Goal: Find specific page/section: Find specific page/section

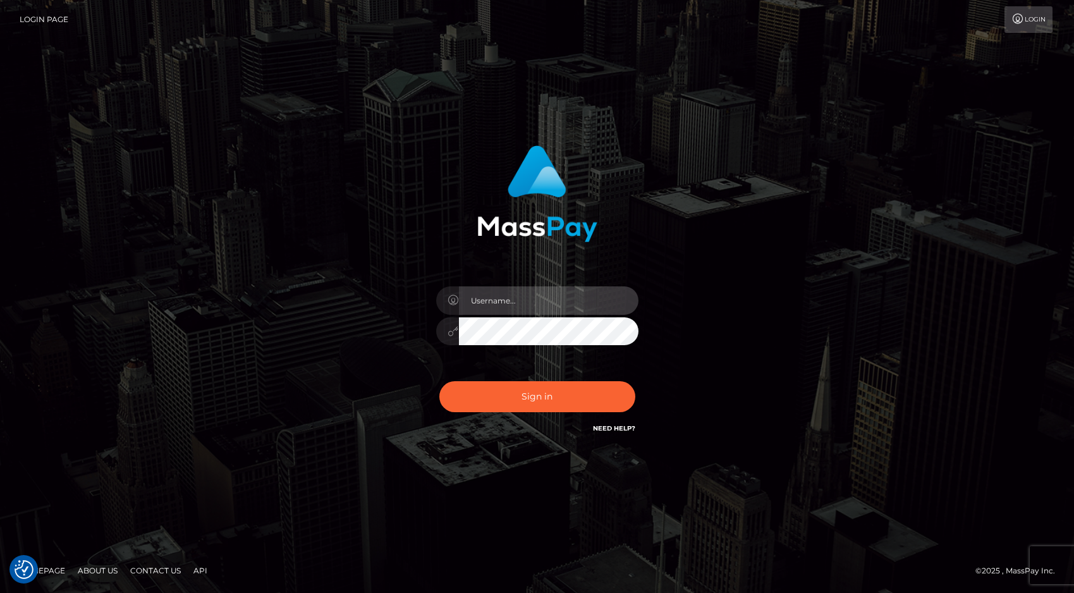
type input "tiana.whop"
click at [530, 302] on input "tiana.whop" at bounding box center [549, 300] width 180 height 28
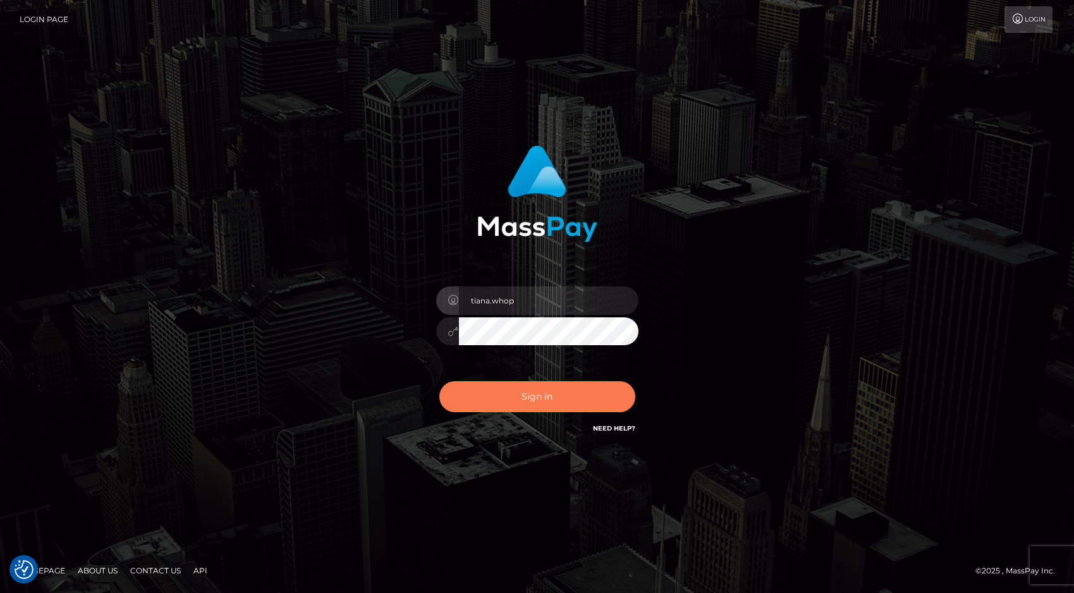
click at [528, 401] on button "Sign in" at bounding box center [537, 396] width 196 height 31
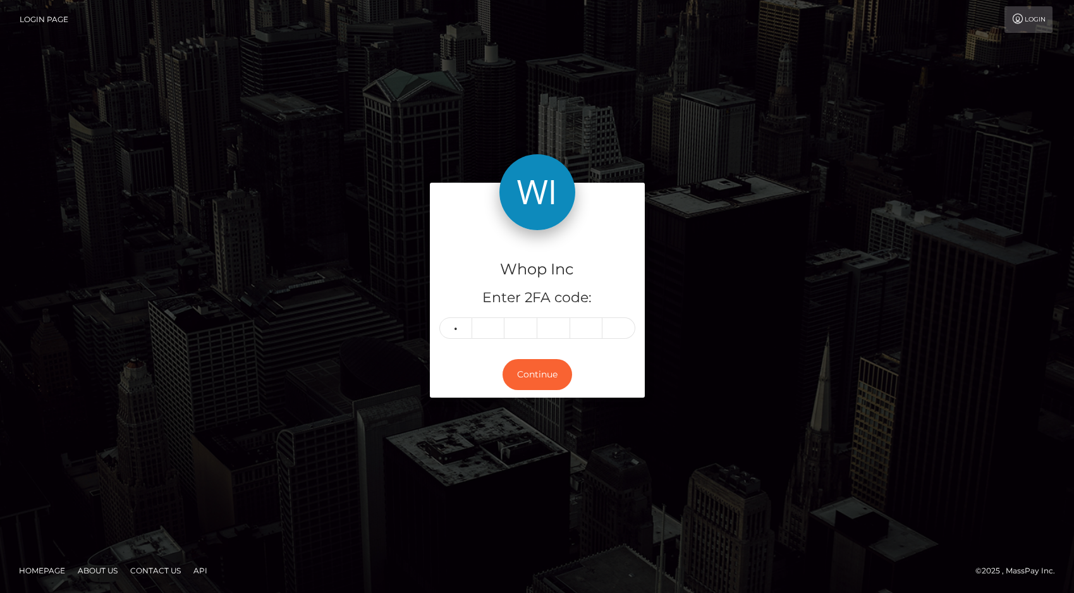
type input "2"
type input "8"
type input "7"
type input "1"
type input "3"
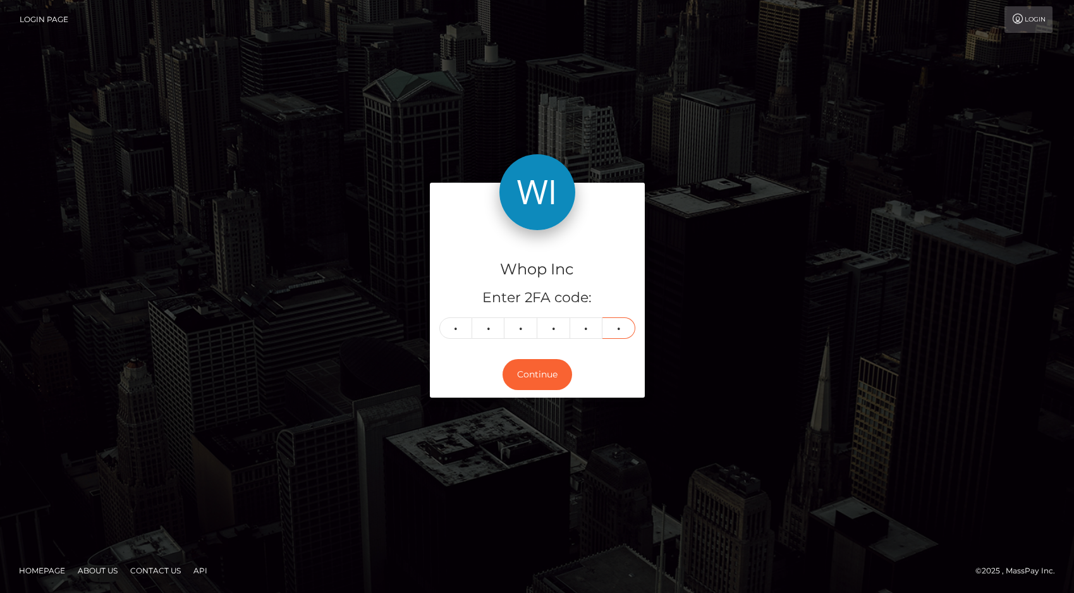
type input "7"
click at [523, 352] on div "Continue" at bounding box center [537, 374] width 215 height 46
click at [523, 360] on button "Continue" at bounding box center [538, 374] width 70 height 31
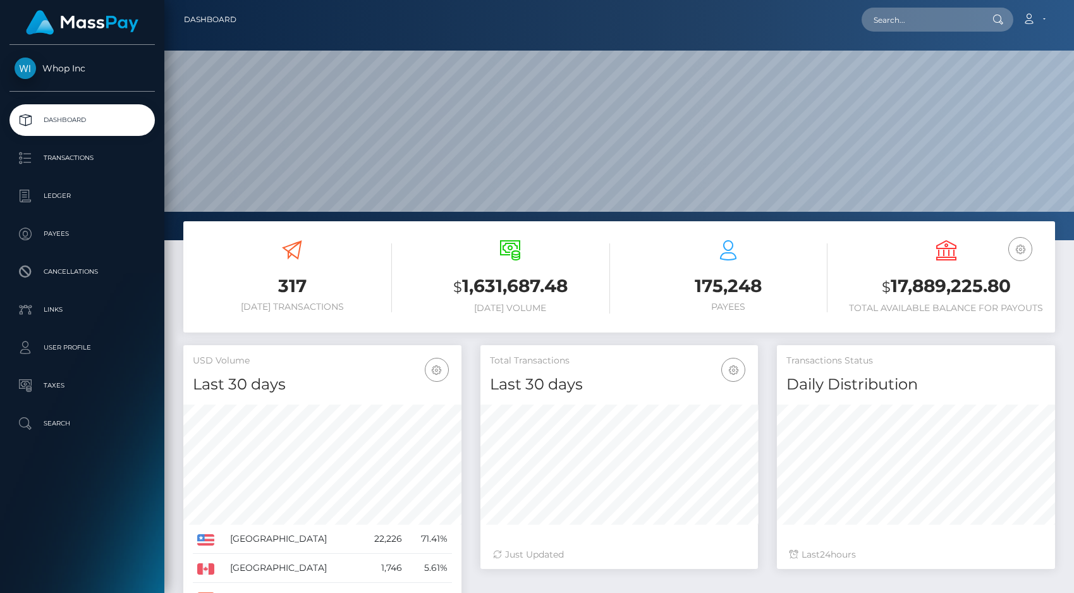
scroll to position [224, 278]
click at [932, 19] on input "text" at bounding box center [921, 20] width 119 height 24
paste input "pout_72lGGBVzenatL"
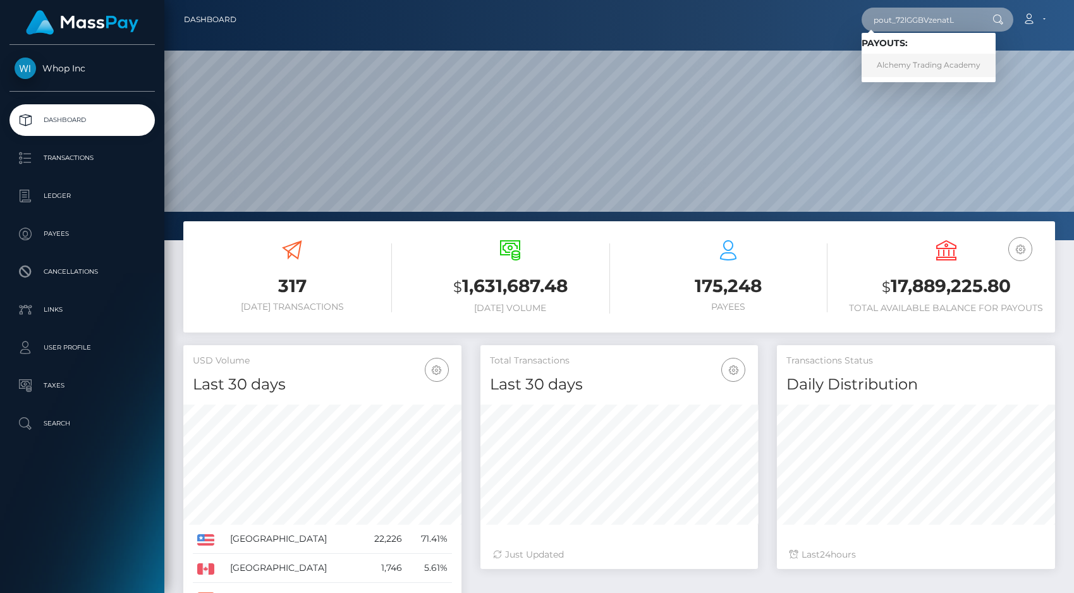
type input "pout_72lGGBVzenatL"
click at [935, 65] on link "Alchemy Trading Academy" at bounding box center [929, 65] width 134 height 23
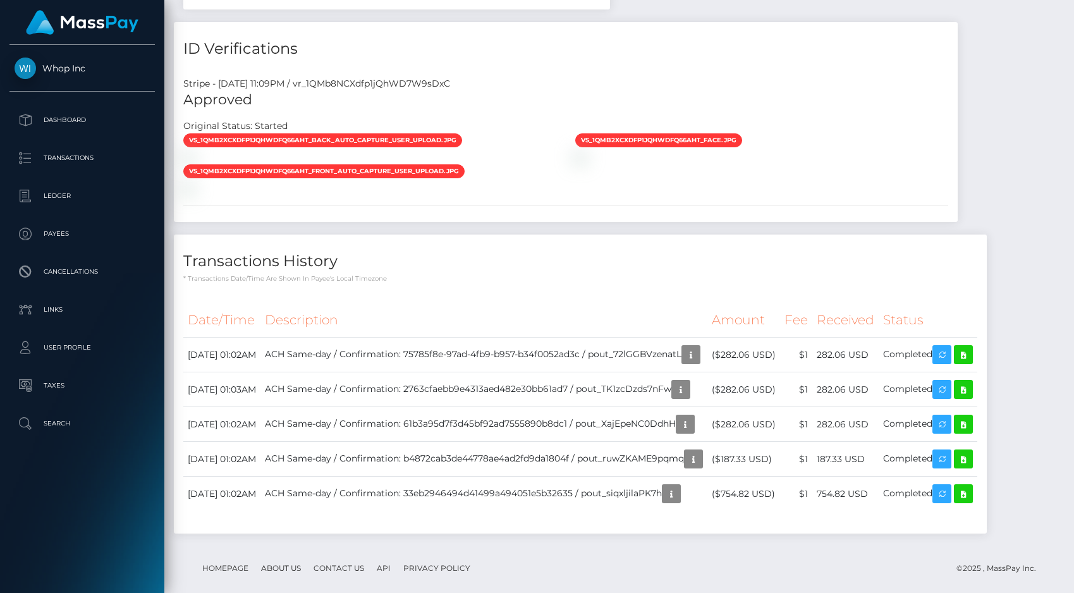
scroll to position [544, 0]
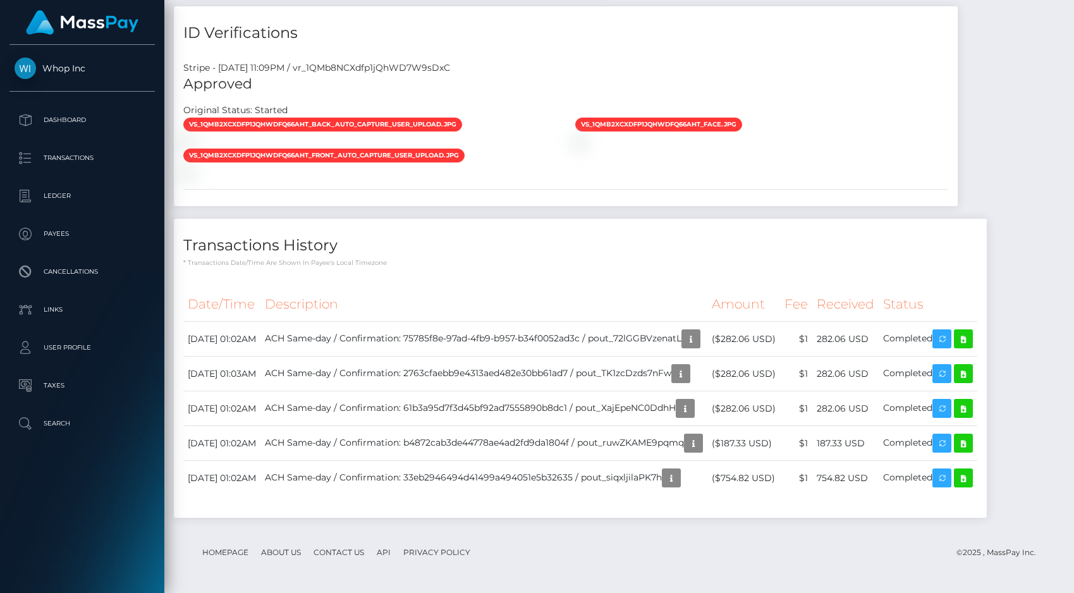
click at [377, 119] on span "vs_1QMb2XCXdfp1jQhWdfq66AhT_back_auto_capture_user_upload.jpg" at bounding box center [322, 125] width 279 height 14
click at [317, 122] on span "vs_1QMb2XCXdfp1jQhWdfq66AhT_back_auto_capture_user_upload.jpg" at bounding box center [322, 125] width 279 height 14
click at [334, 83] on h5 "Approved" at bounding box center [565, 85] width 765 height 20
click at [327, 174] on div at bounding box center [370, 172] width 392 height 13
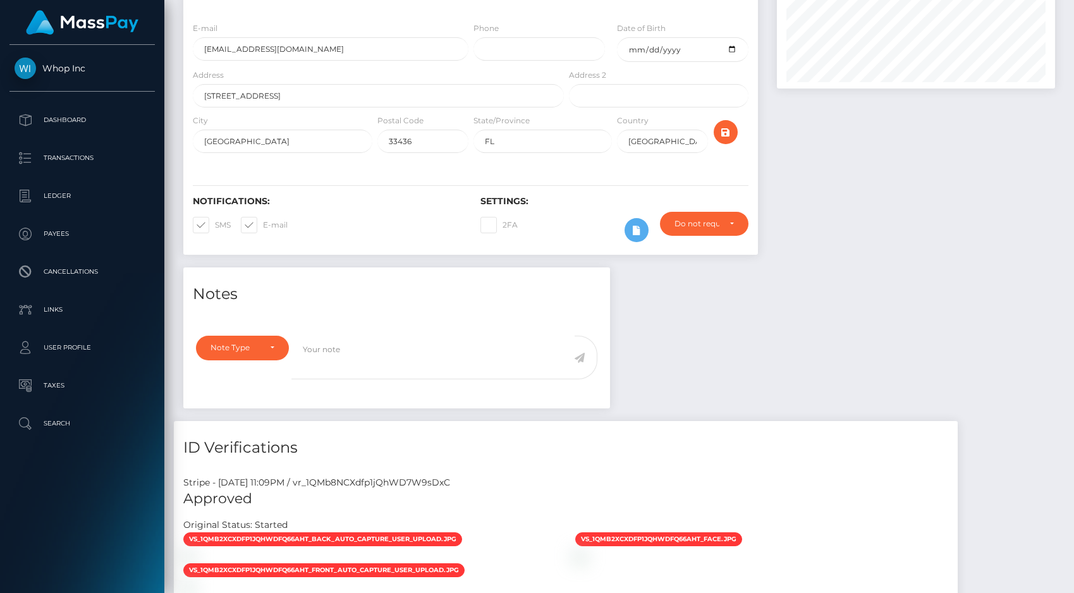
scroll to position [148, 0]
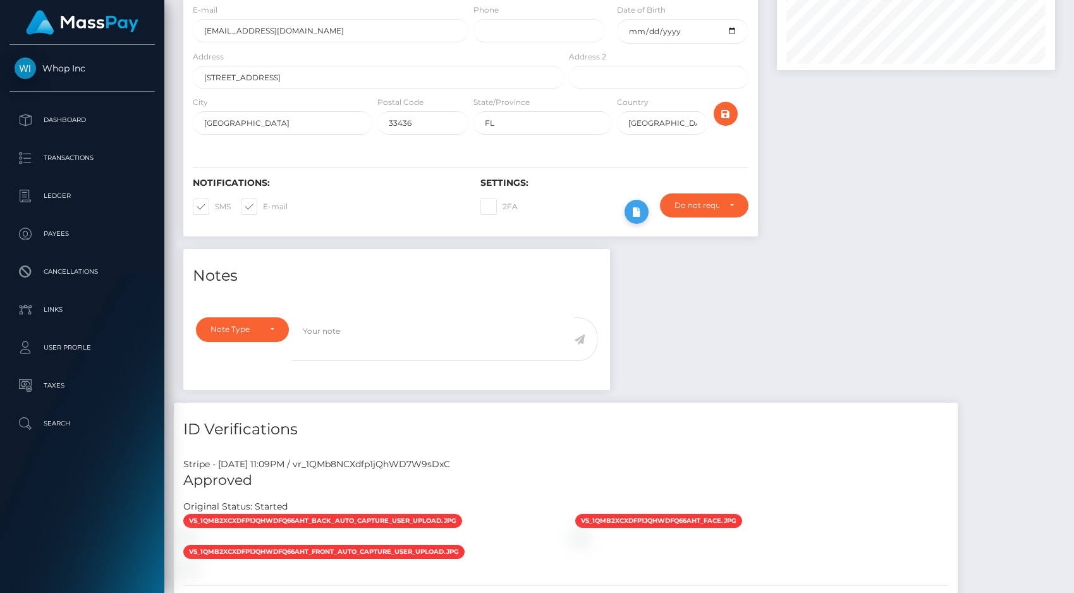
click at [634, 214] on icon at bounding box center [636, 212] width 15 height 16
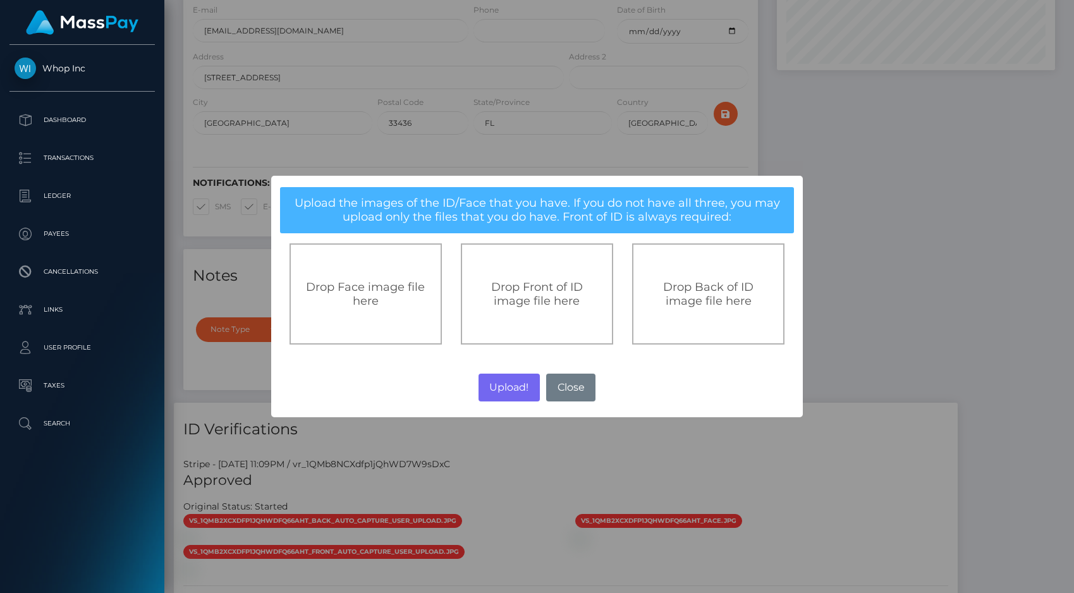
click at [861, 277] on div "× Upload the images of the ID/Face that you have. If you do not have all three,…" at bounding box center [537, 296] width 1074 height 593
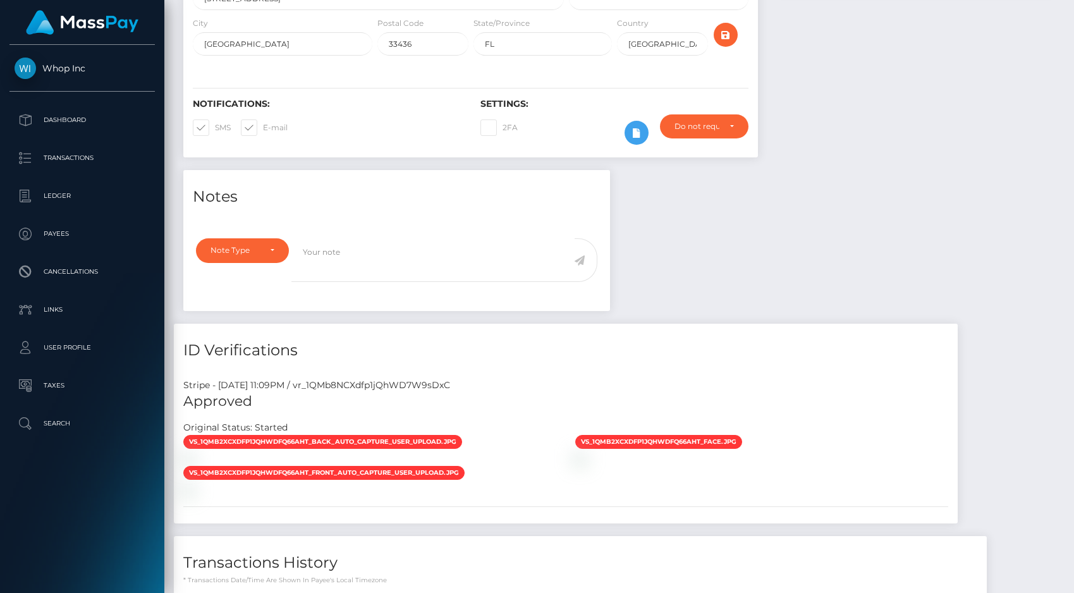
scroll to position [257, 0]
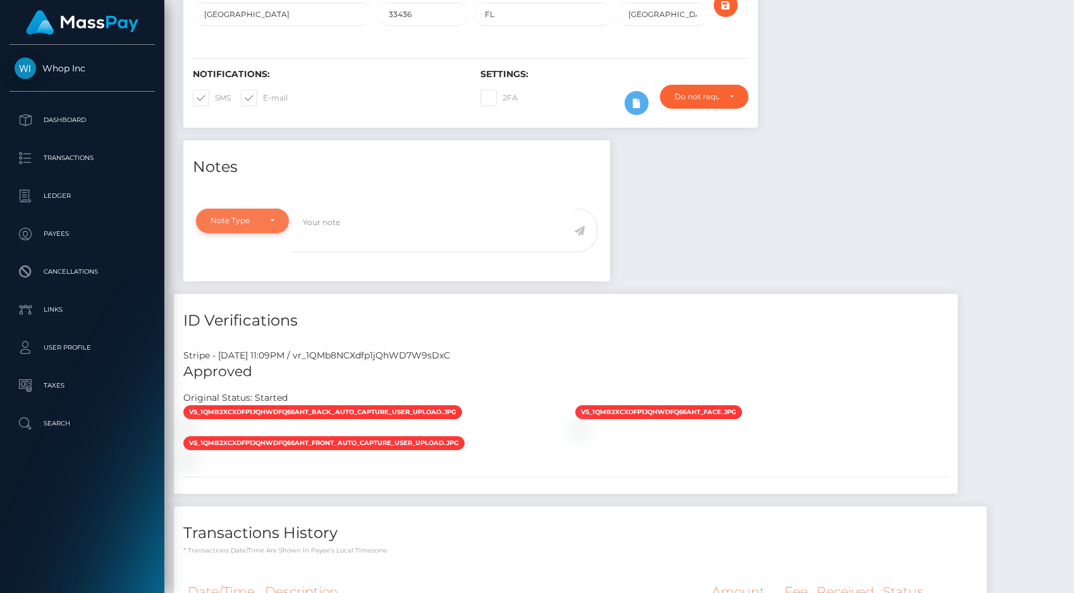
click at [277, 212] on div "Note Type" at bounding box center [242, 221] width 93 height 24
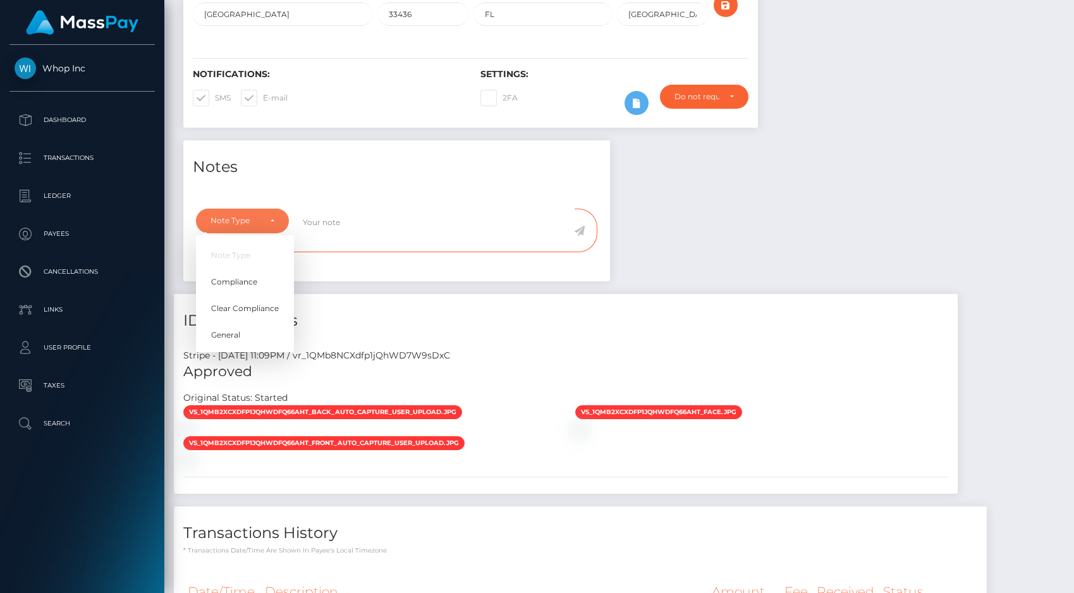
click at [345, 216] on textarea at bounding box center [432, 231] width 283 height 44
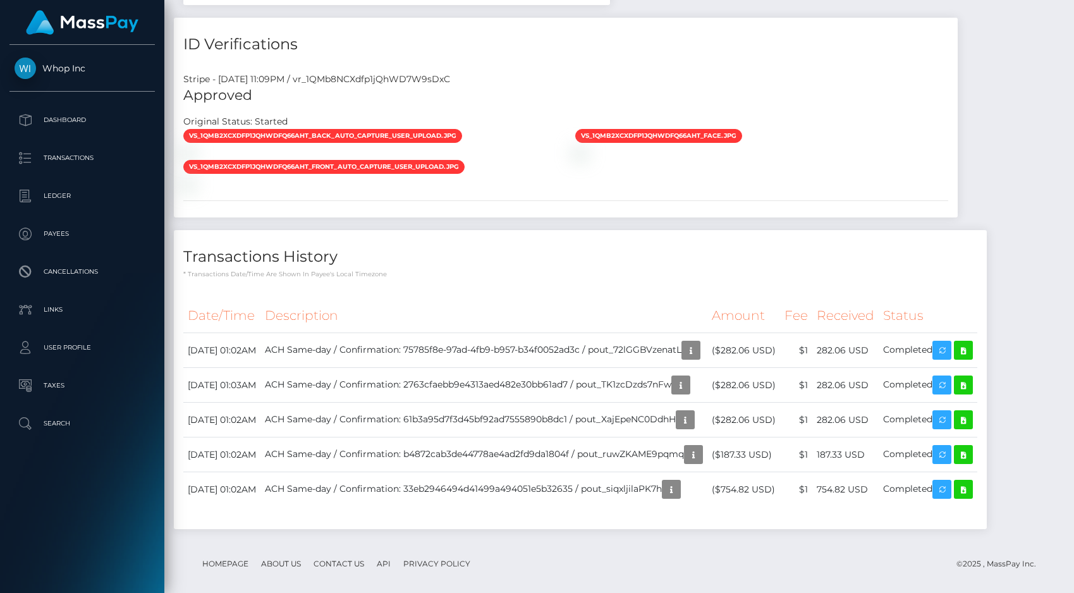
scroll to position [544, 0]
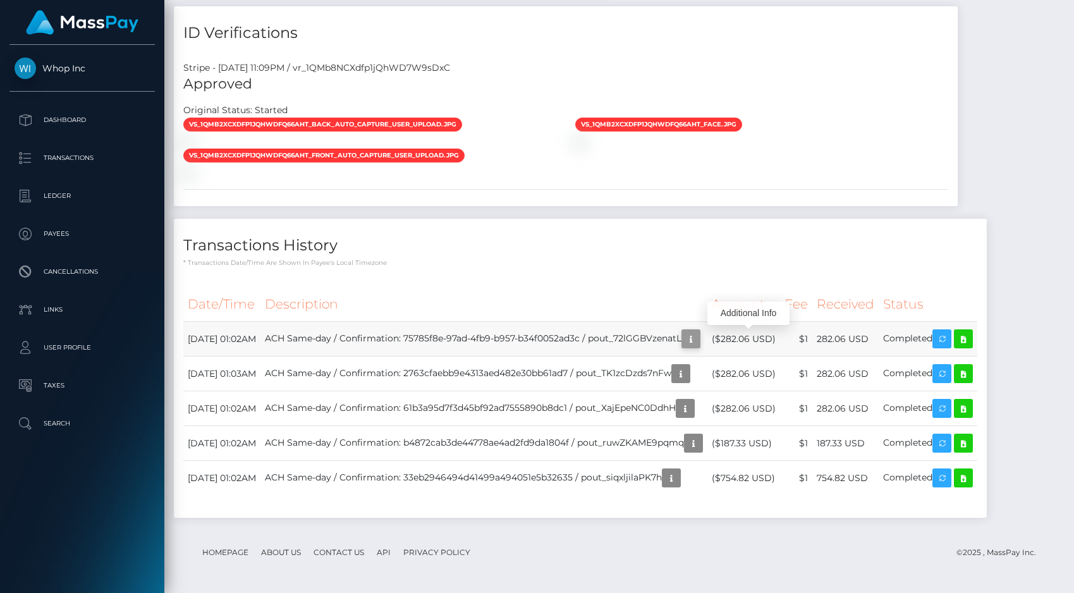
click at [698, 338] on icon "button" at bounding box center [690, 339] width 15 height 16
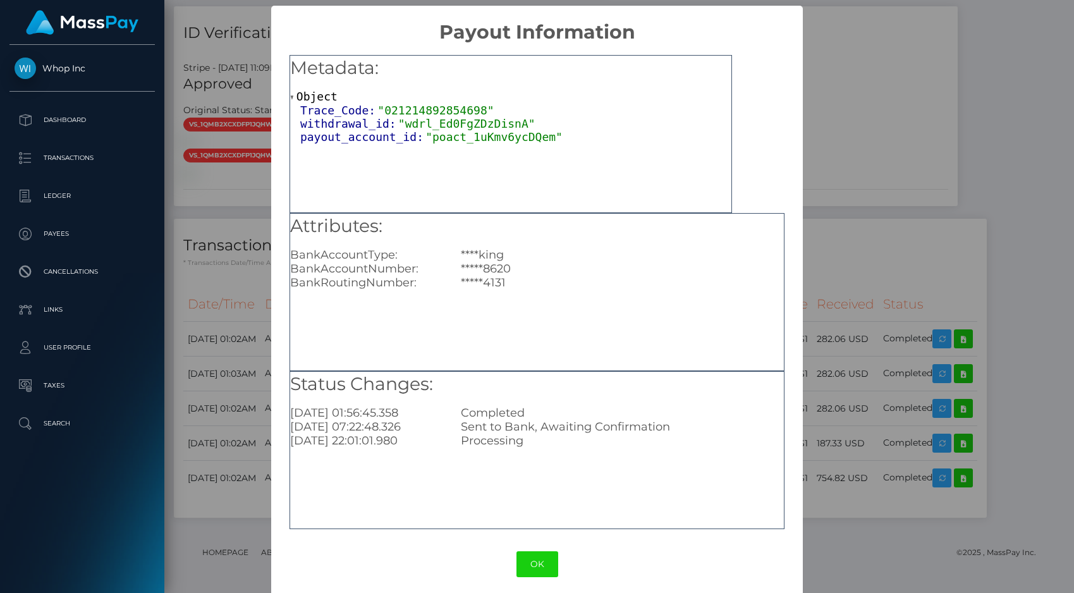
scroll to position [8, 0]
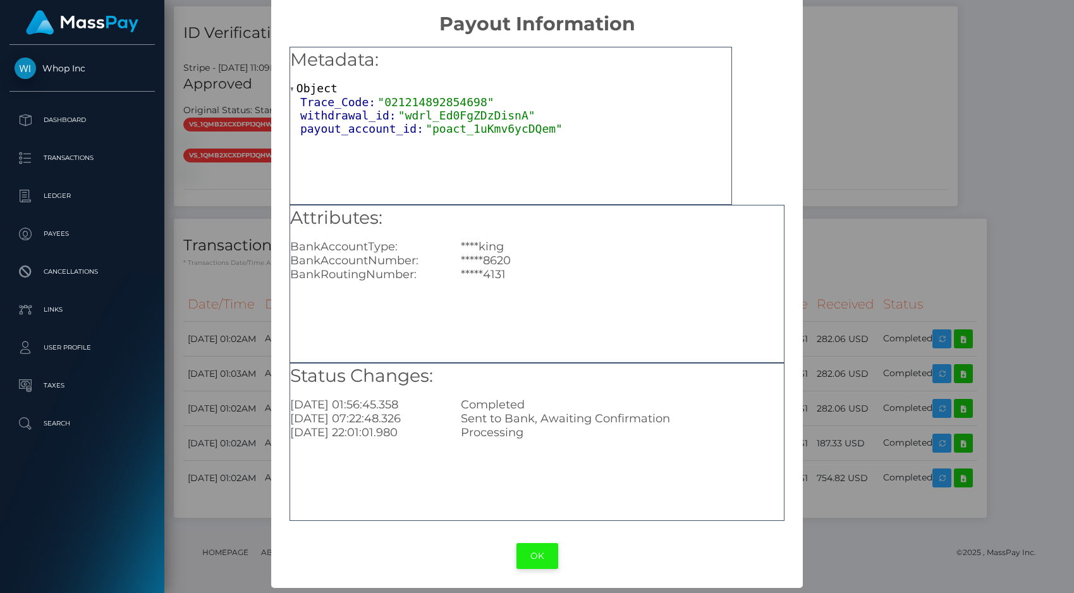
click at [537, 558] on button "OK" at bounding box center [537, 556] width 42 height 26
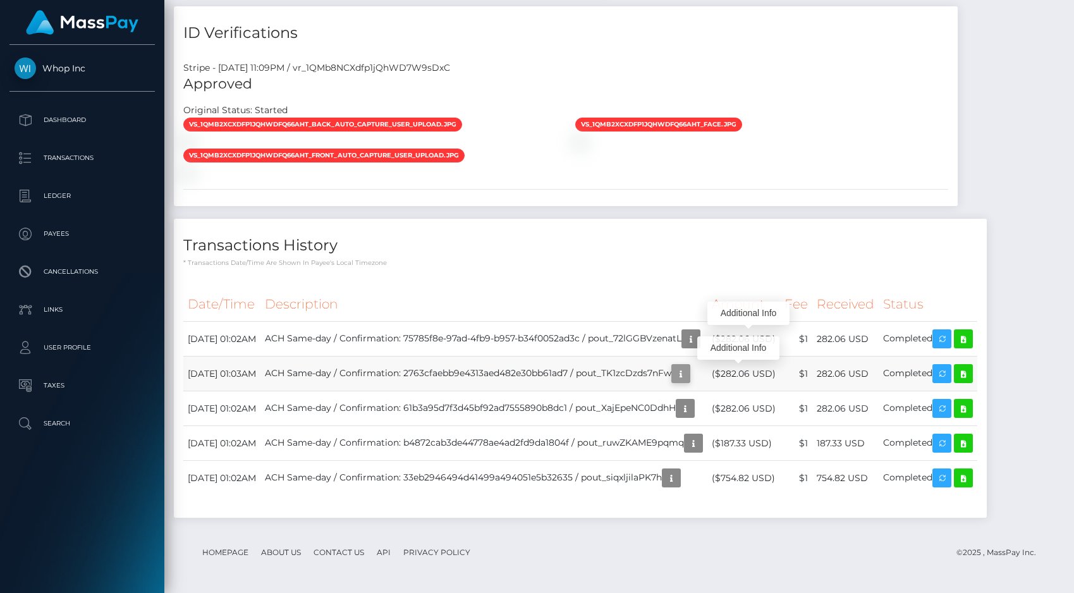
click at [688, 376] on icon "button" at bounding box center [680, 374] width 15 height 16
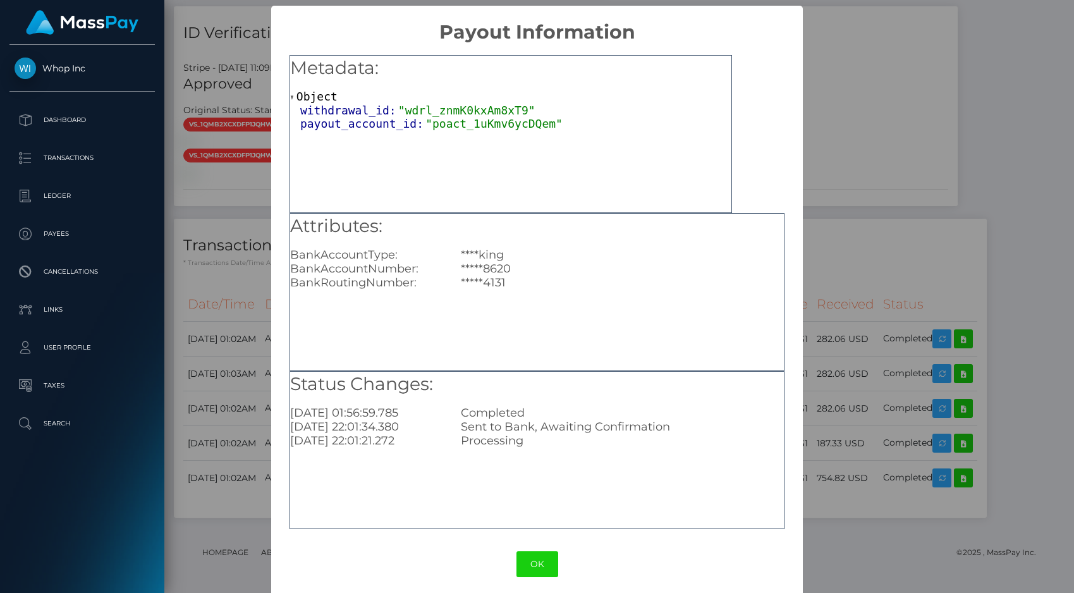
click at [872, 303] on div "× Payout Information Metadata: Object withdrawal_id: "wdrl_znmK0kxAm8xT9" payou…" at bounding box center [537, 296] width 1074 height 593
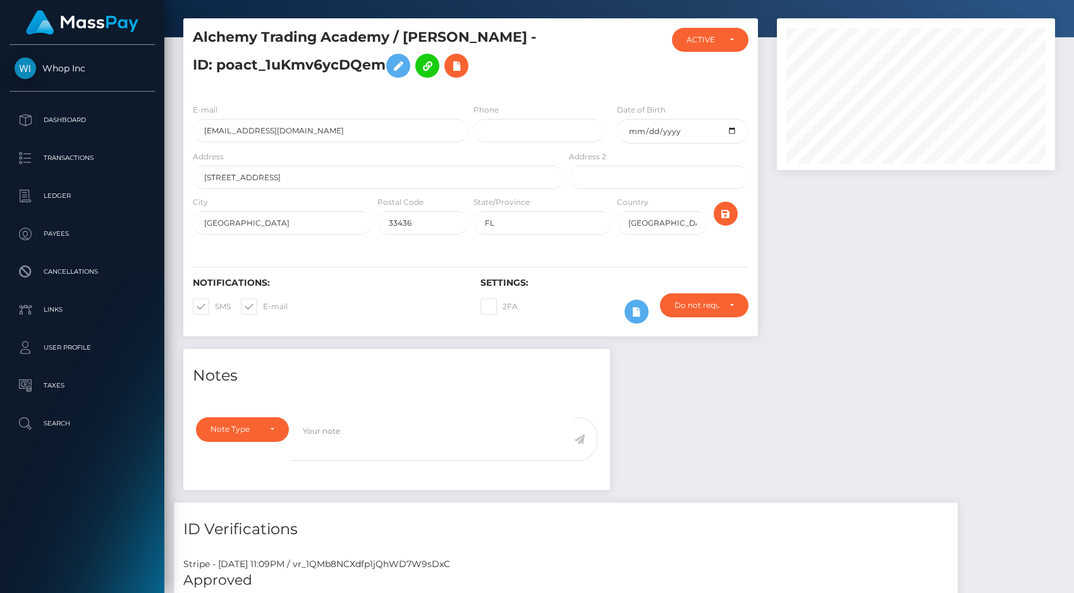
scroll to position [0, 0]
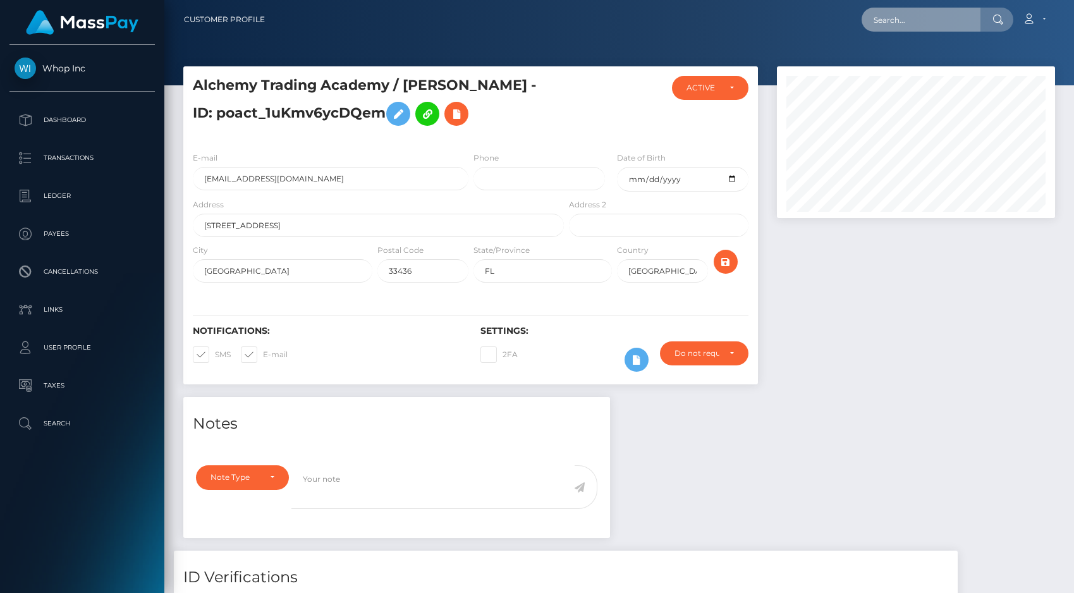
click at [930, 16] on input "text" at bounding box center [921, 20] width 119 height 24
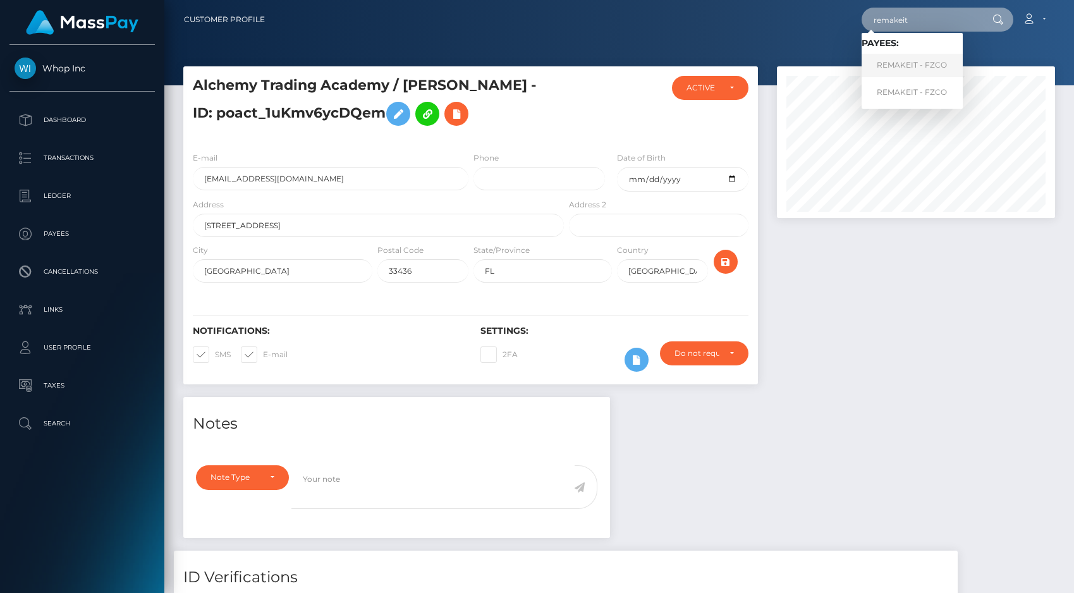
type input "remakeit"
click at [931, 56] on link "REMAKEIT - FZCO" at bounding box center [912, 65] width 101 height 23
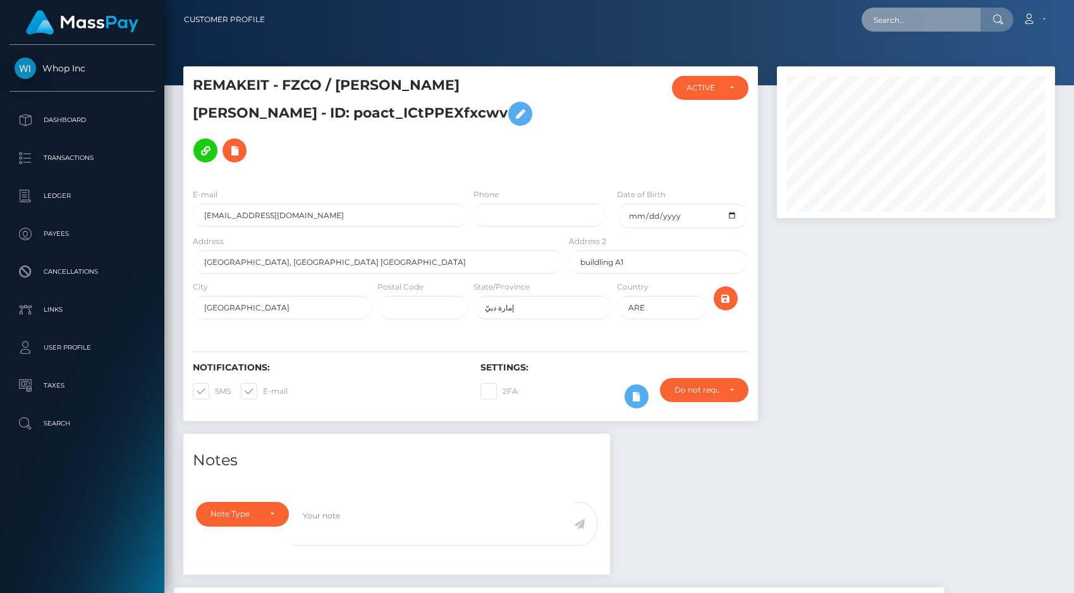
click at [905, 16] on input "text" at bounding box center [921, 20] width 119 height 24
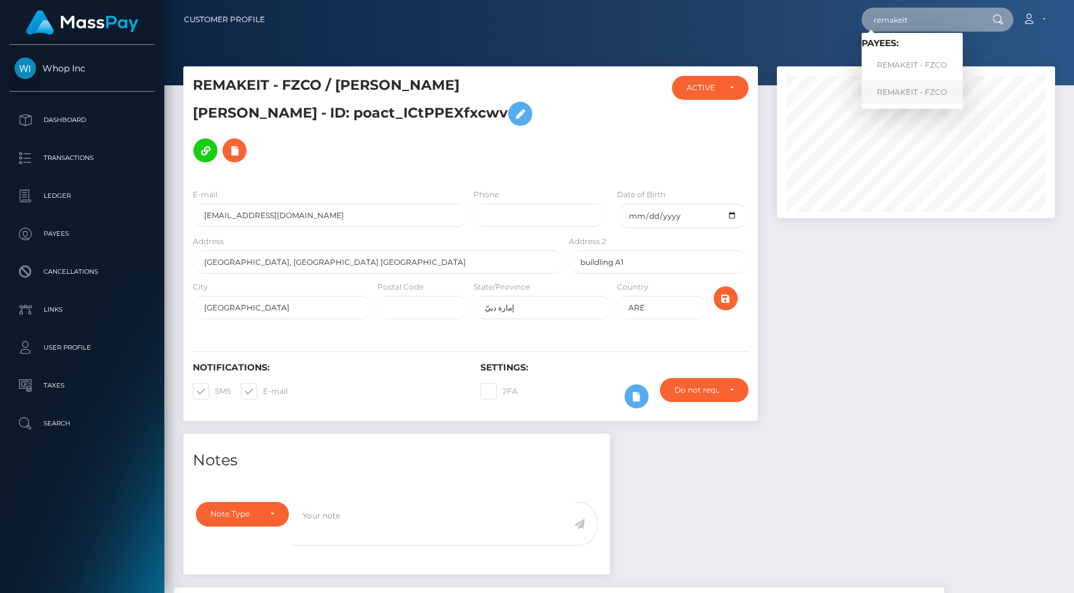
type input "remakeit"
click at [918, 94] on link "REMAKEIT - FZCO" at bounding box center [912, 91] width 101 height 23
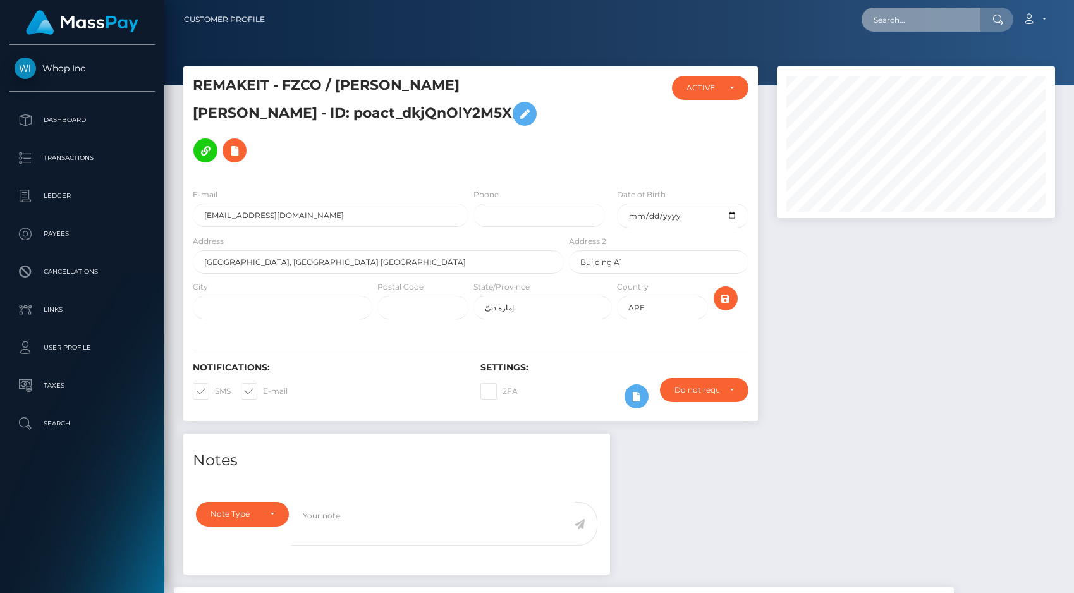
click at [890, 18] on input "text" at bounding box center [921, 20] width 119 height 24
type input "t"
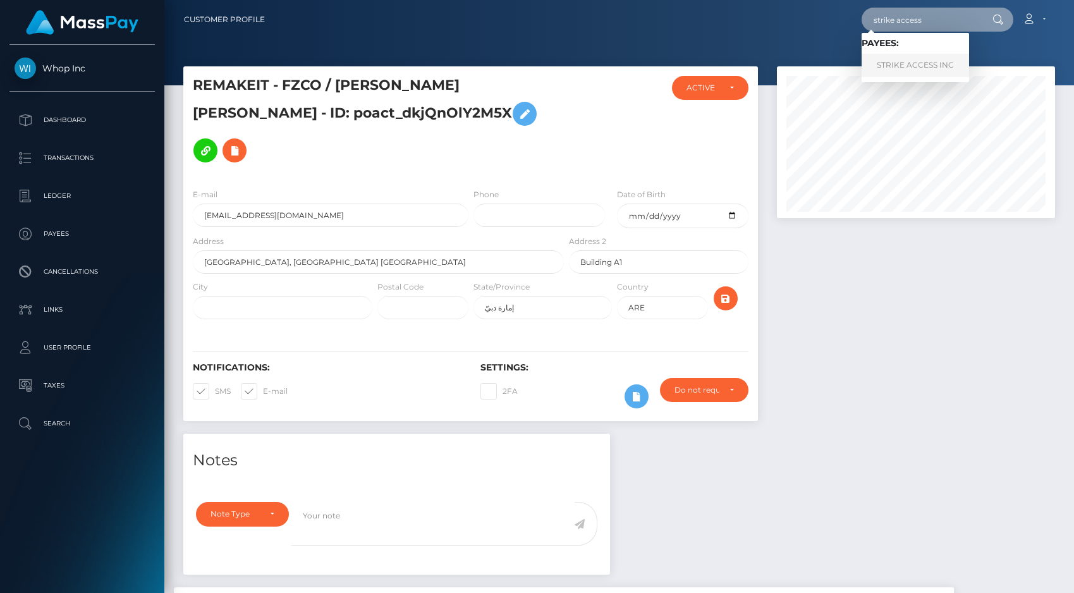
type input "strike access"
click at [924, 64] on link "STRIKE ACCESS INC" at bounding box center [915, 65] width 107 height 23
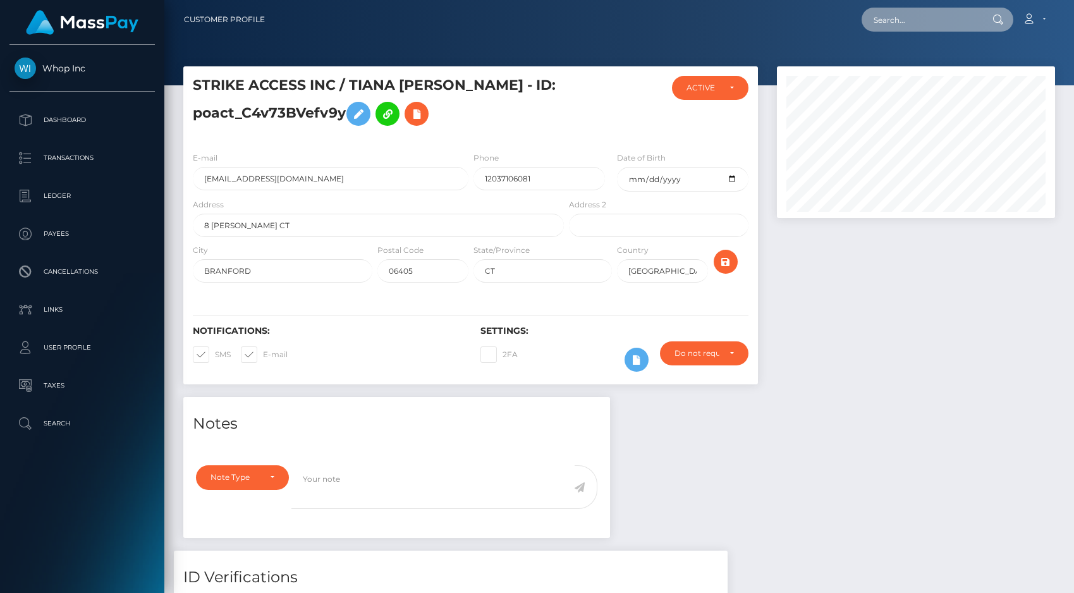
click at [917, 24] on input "text" at bounding box center [921, 20] width 119 height 24
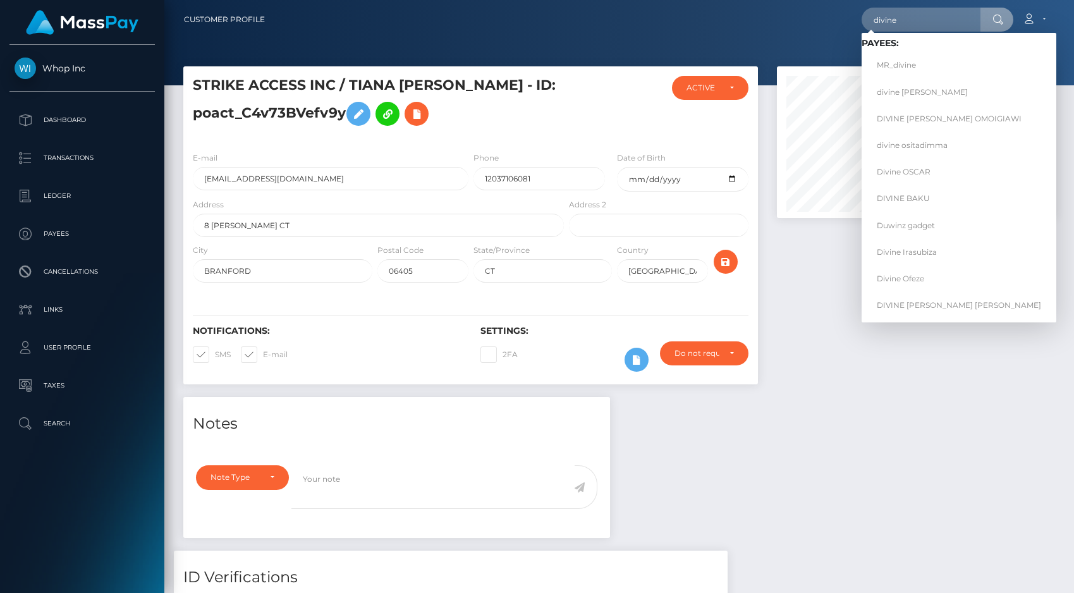
click at [860, 8] on div "divine Loading... Loading... Payees: MR_divine divine [PERSON_NAME] DIVINE [PER…" at bounding box center [664, 19] width 779 height 27
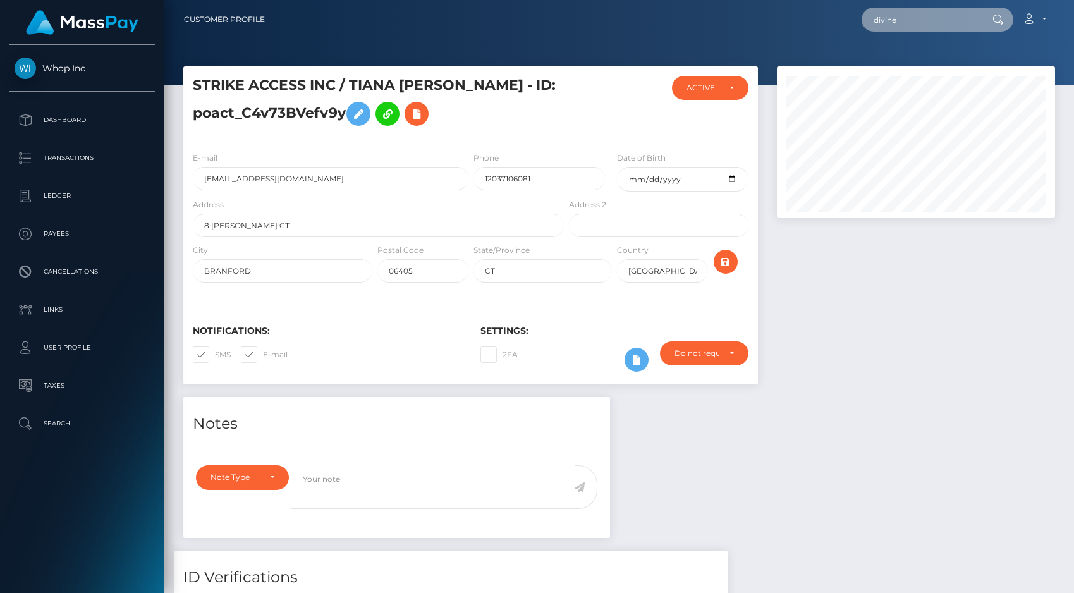
click at [916, 19] on input "divine" at bounding box center [921, 20] width 119 height 24
click at [923, 25] on input "divine vin" at bounding box center [921, 20] width 119 height 24
type input "its gutta"
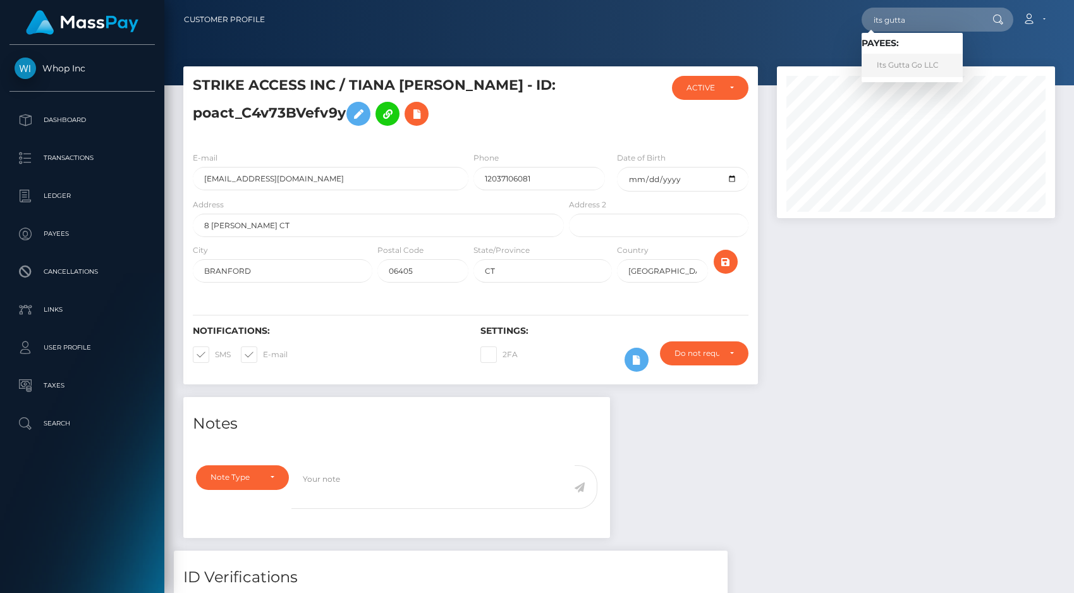
click at [921, 64] on link "Its Gutta Go LLC" at bounding box center [912, 65] width 101 height 23
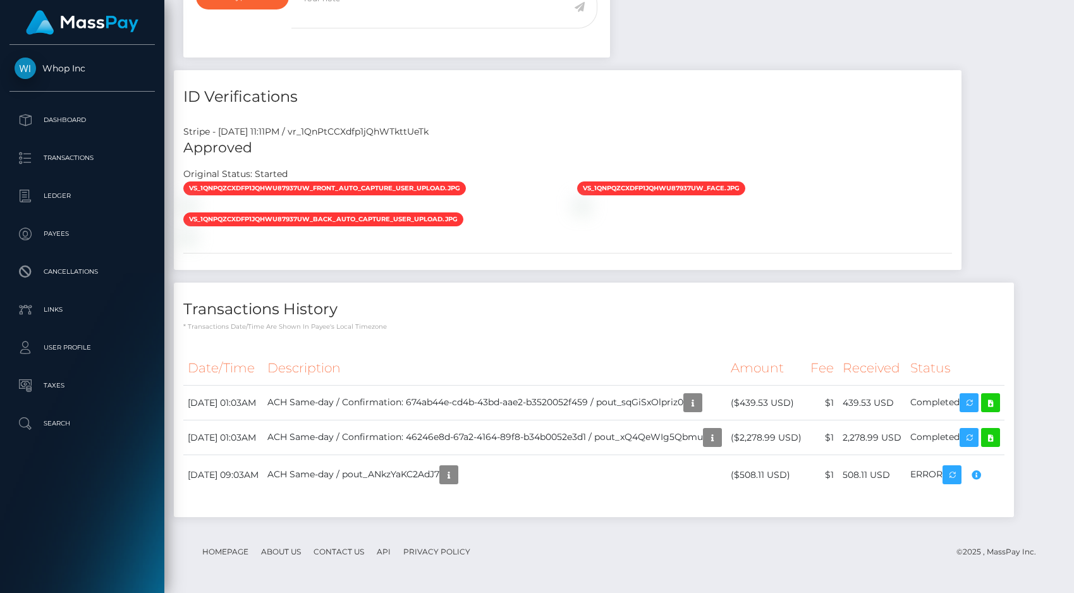
scroll to position [658, 0]
